Goal: Task Accomplishment & Management: Manage account settings

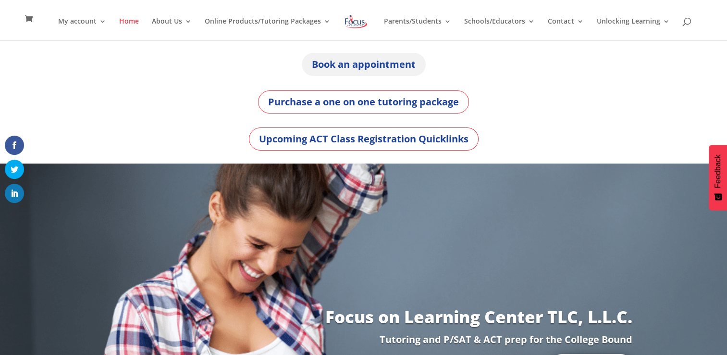
click at [356, 61] on link "Book an appointment" at bounding box center [364, 64] width 124 height 23
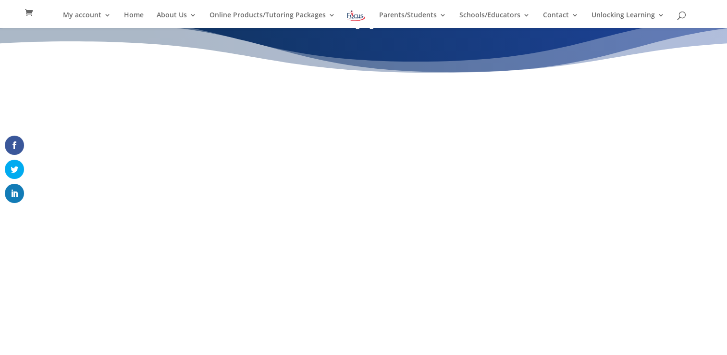
scroll to position [56, 0]
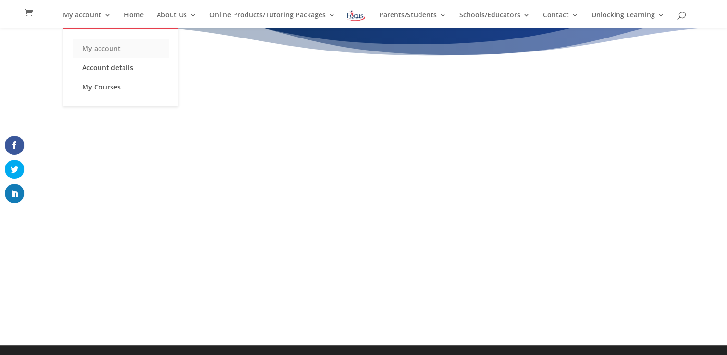
click at [106, 46] on link "My account" at bounding box center [121, 48] width 96 height 19
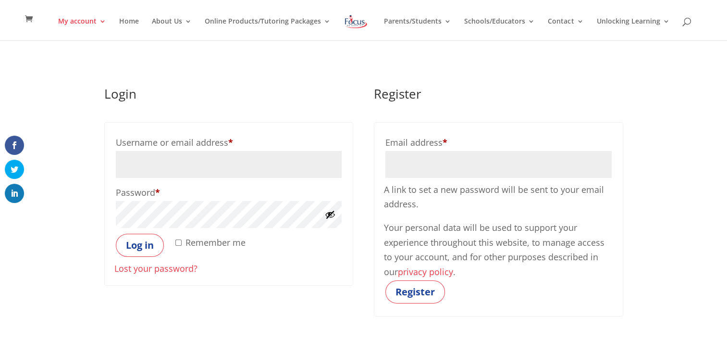
click at [198, 159] on input "Username or email address * Required" at bounding box center [229, 164] width 226 height 27
type input "Ismulugeta7@gmail.com"
click at [443, 170] on input "Email address * Required" at bounding box center [498, 164] width 226 height 27
type input "saymolm@gmail.com"
click at [414, 291] on button "Register" at bounding box center [415, 291] width 60 height 23
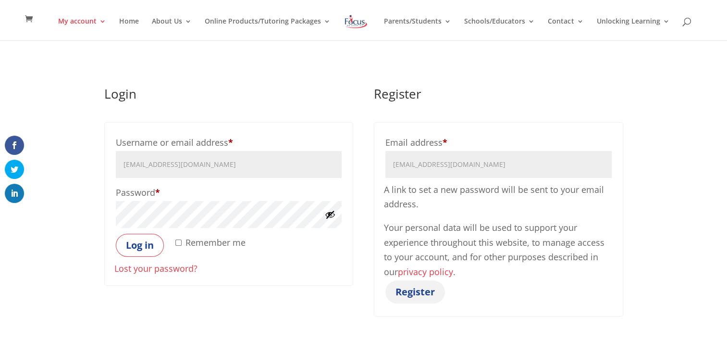
click at [414, 291] on button "Register" at bounding box center [415, 291] width 60 height 23
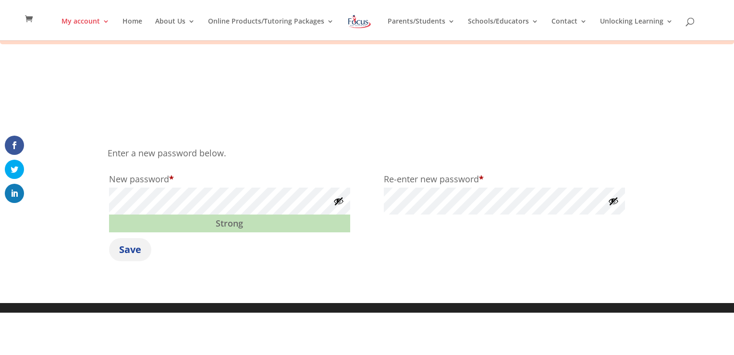
click at [130, 243] on button "Save" at bounding box center [130, 249] width 42 height 23
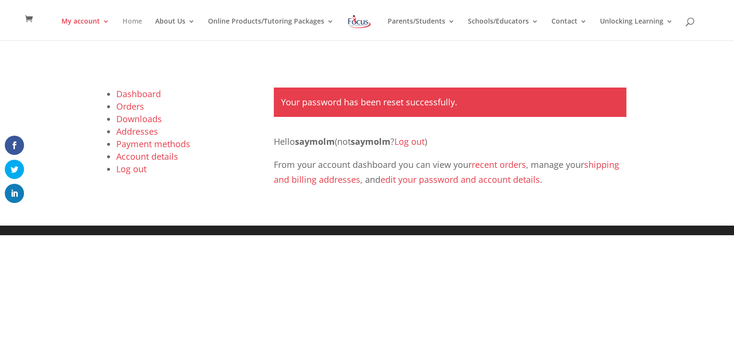
click at [138, 22] on link "Home" at bounding box center [133, 29] width 20 height 23
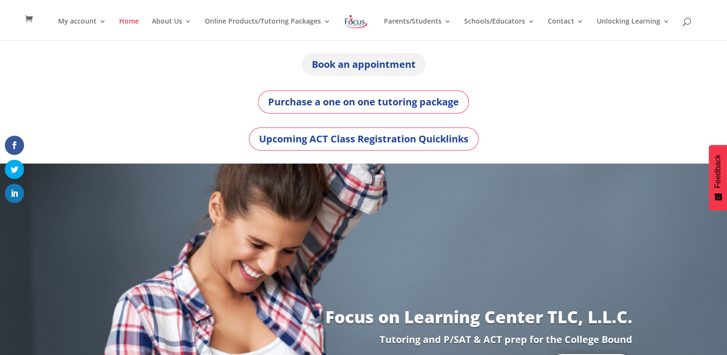
click at [391, 59] on link "Book an appointment" at bounding box center [364, 64] width 124 height 23
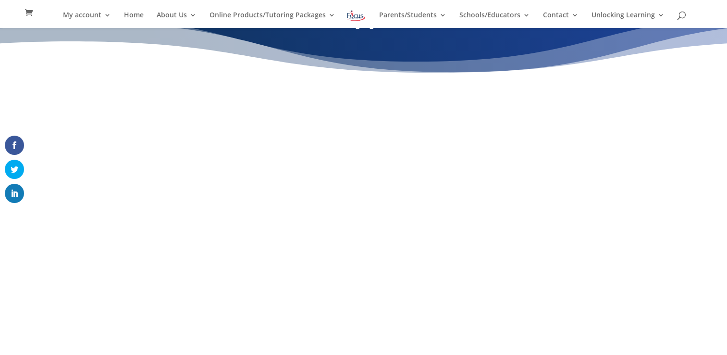
scroll to position [56, 0]
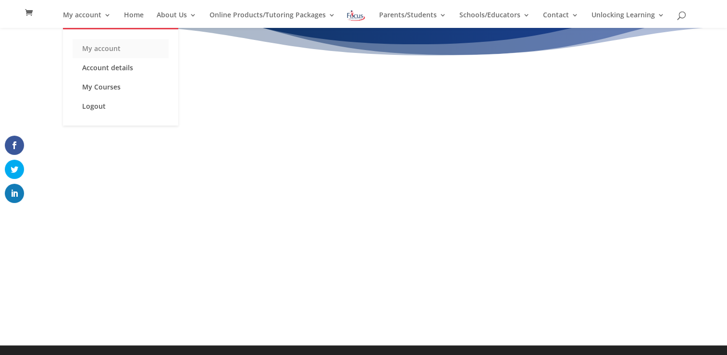
click at [105, 45] on link "My account" at bounding box center [121, 48] width 96 height 19
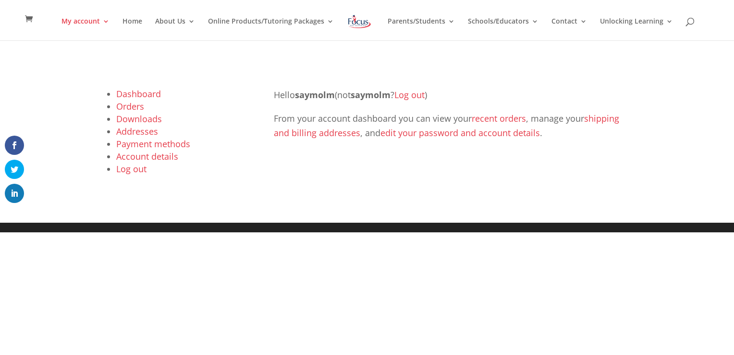
click at [129, 104] on link "Orders" at bounding box center [130, 106] width 28 height 12
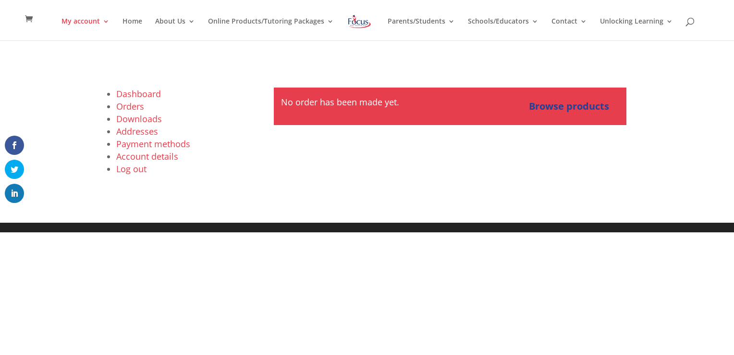
click at [127, 93] on link "Dashboard" at bounding box center [138, 94] width 45 height 12
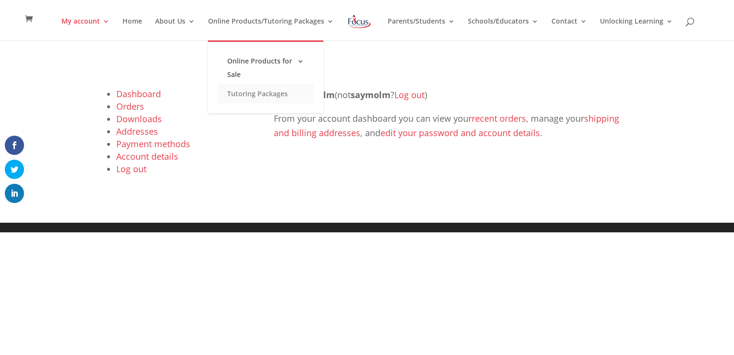
click at [249, 93] on link "Tutoring Packages" at bounding box center [266, 93] width 96 height 19
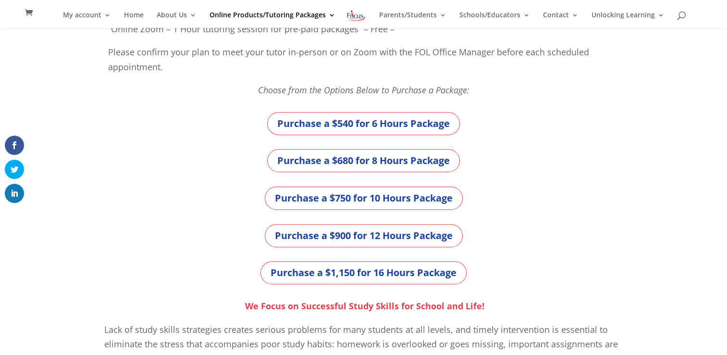
scroll to position [269, 0]
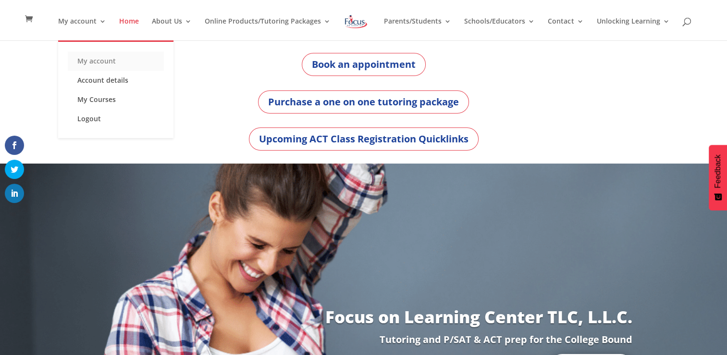
click at [95, 59] on link "My account" at bounding box center [116, 60] width 96 height 19
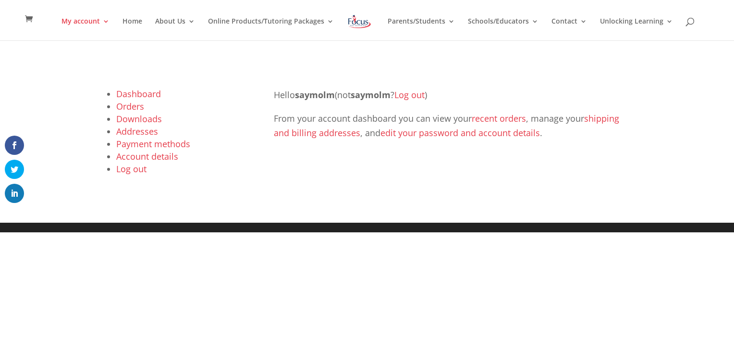
click at [138, 107] on link "Orders" at bounding box center [130, 106] width 28 height 12
click at [493, 114] on link "recent orders" at bounding box center [499, 118] width 54 height 12
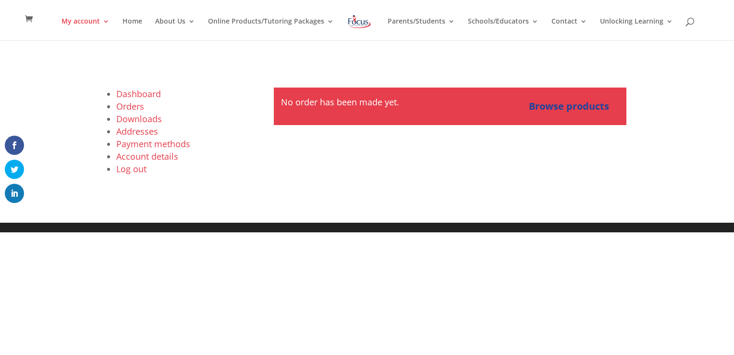
click at [154, 157] on link "Account details" at bounding box center [147, 156] width 62 height 12
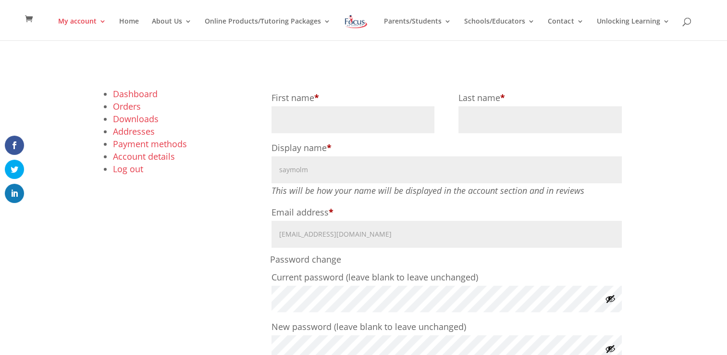
click at [292, 126] on input "First name *" at bounding box center [352, 119] width 163 height 27
type input "[PERSON_NAME]"
type input "Temesgen"
type input "s"
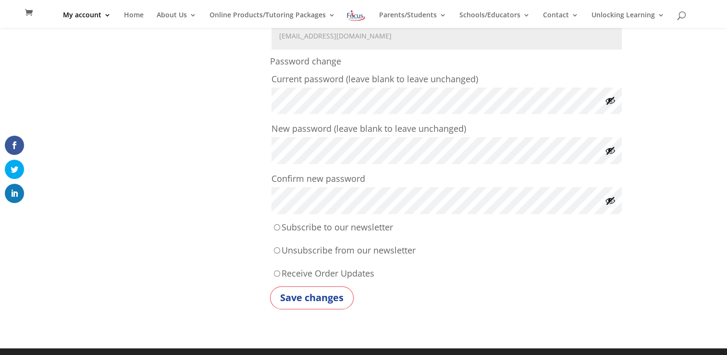
scroll to position [187, 0]
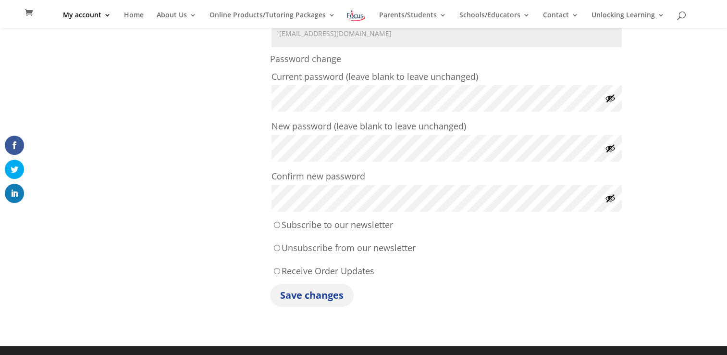
type input "[PERSON_NAME]"
click at [331, 299] on button "Save changes" at bounding box center [312, 294] width 84 height 23
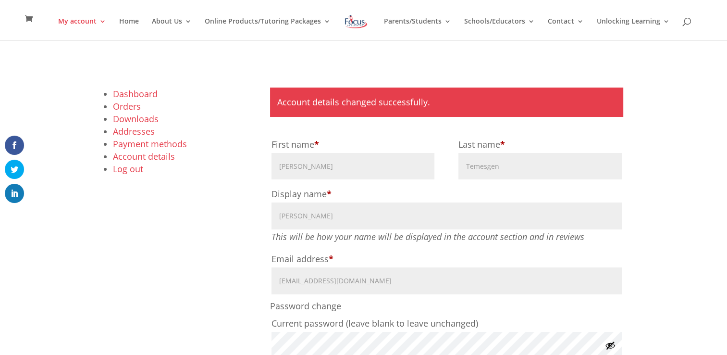
click at [145, 120] on link "Downloads" at bounding box center [136, 119] width 46 height 12
